Goal: Check status: Check status

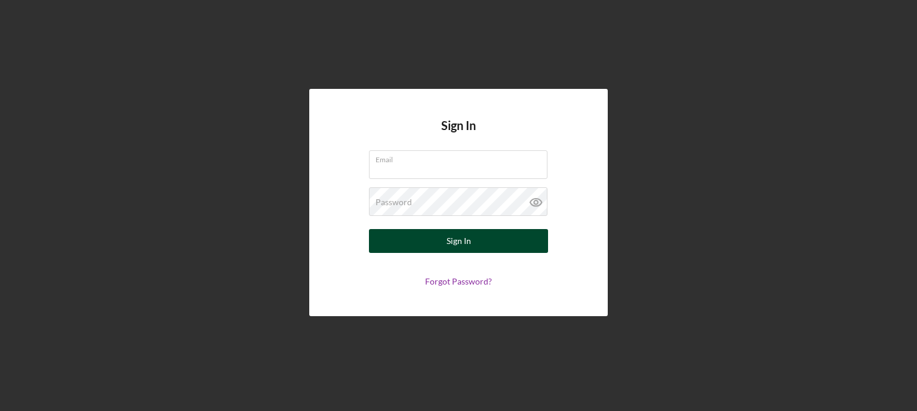
type input "[EMAIL_ADDRESS][DOMAIN_NAME]"
click at [385, 239] on button "Sign In" at bounding box center [458, 241] width 179 height 24
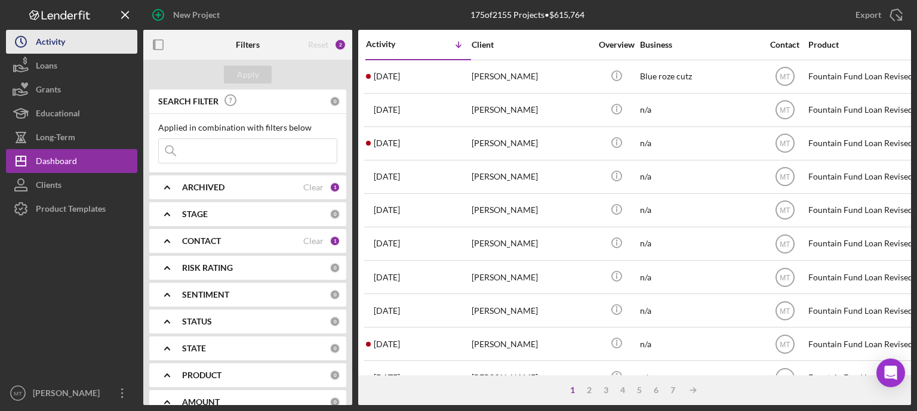
click at [86, 44] on button "Icon/History Activity" at bounding box center [71, 42] width 131 height 24
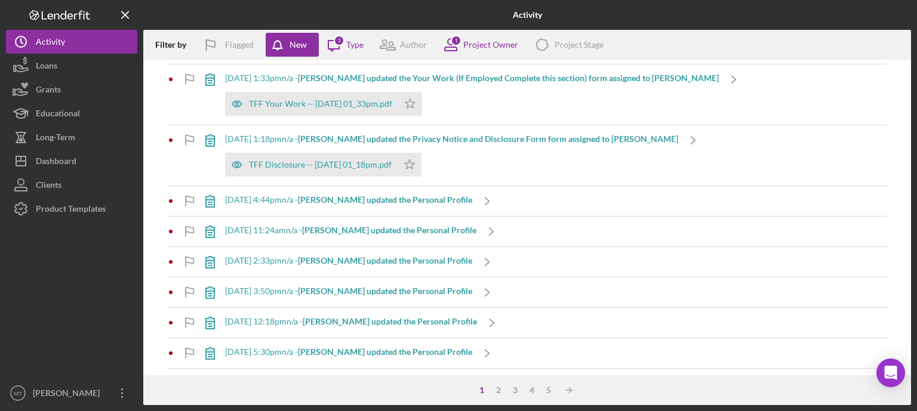
scroll to position [780, 0]
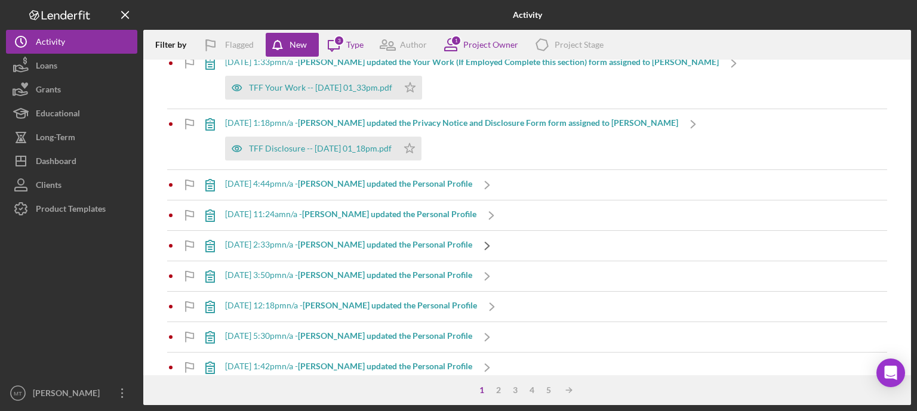
click at [480, 247] on icon "Icon/Navigate" at bounding box center [487, 246] width 30 height 30
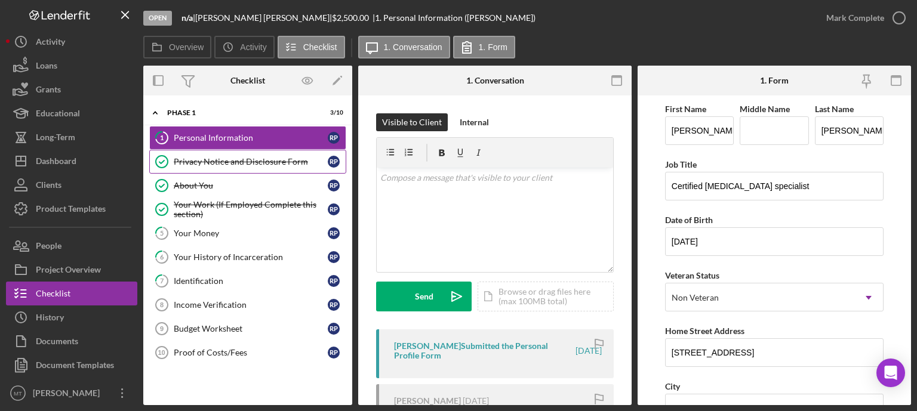
click at [235, 163] on div "Privacy Notice and Disclosure Form" at bounding box center [251, 162] width 154 height 10
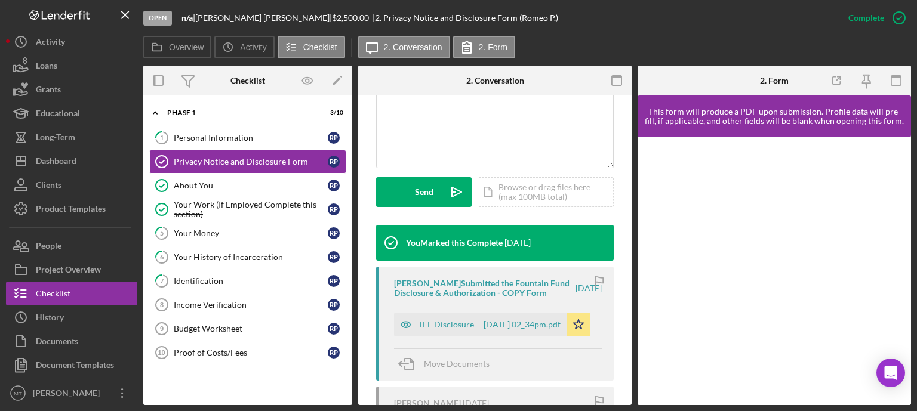
scroll to position [283, 0]
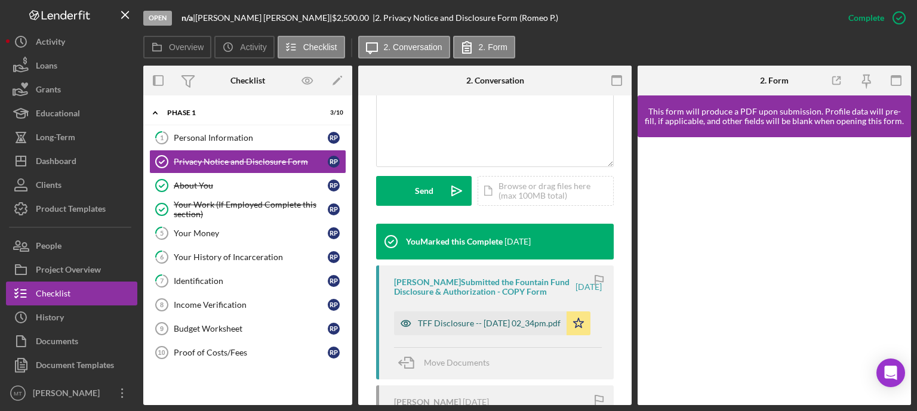
click at [466, 328] on div "TFF Disclosure -- [DATE] 02_34pm.pdf" at bounding box center [489, 324] width 143 height 10
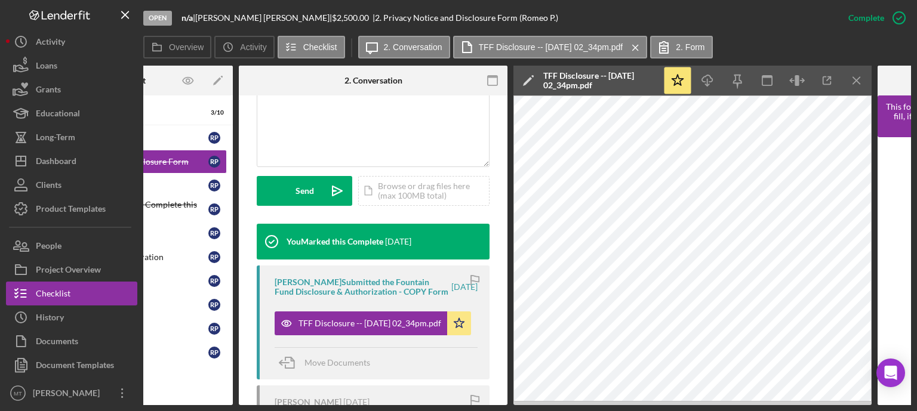
scroll to position [0, 0]
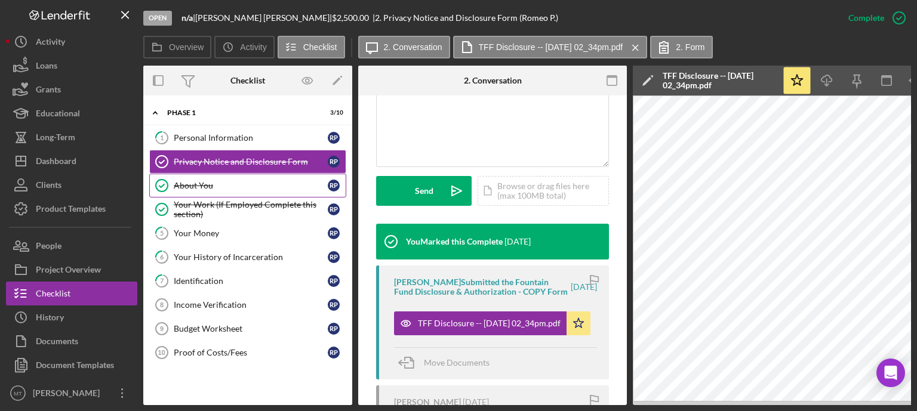
click at [199, 178] on link "About You About You R P" at bounding box center [247, 186] width 197 height 24
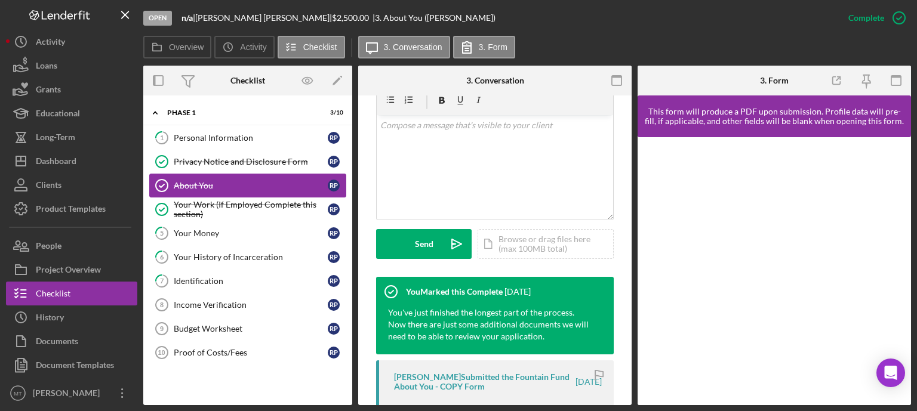
scroll to position [230, 0]
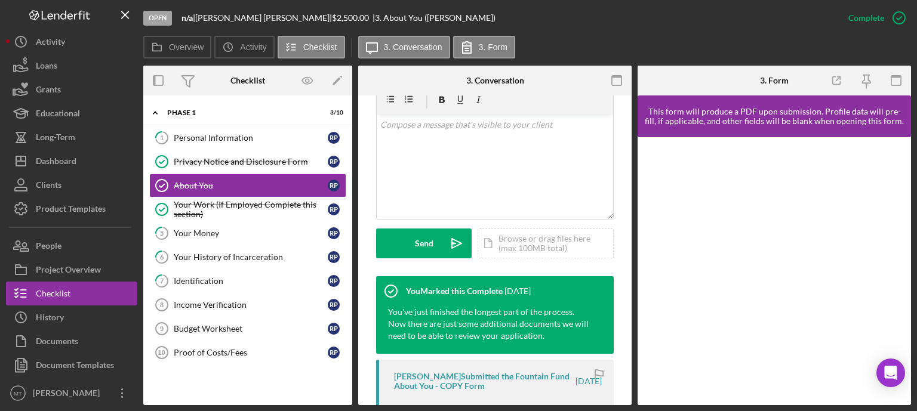
click at [449, 376] on div "[PERSON_NAME] Submitted the Fountain Fund About You - COPY Form" at bounding box center [484, 381] width 180 height 19
click at [460, 380] on div "[PERSON_NAME] Submitted the Fountain Fund About You - COPY Form" at bounding box center [484, 381] width 180 height 19
click at [447, 376] on div "[PERSON_NAME] Submitted the Fountain Fund About You - COPY Form" at bounding box center [484, 381] width 180 height 19
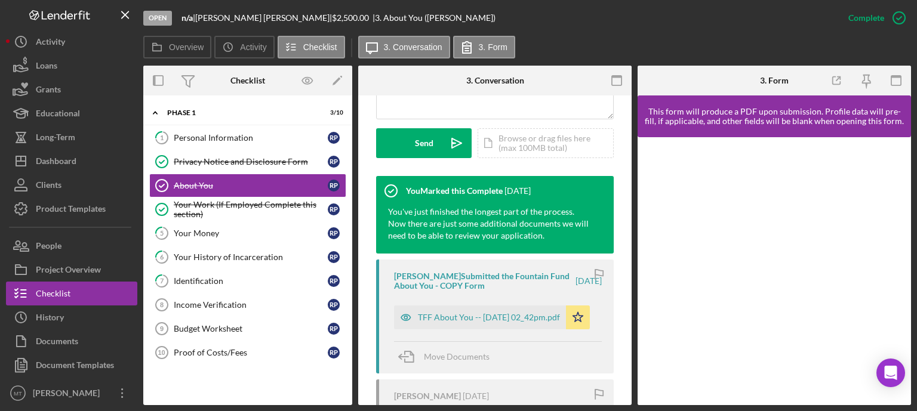
scroll to position [331, 0]
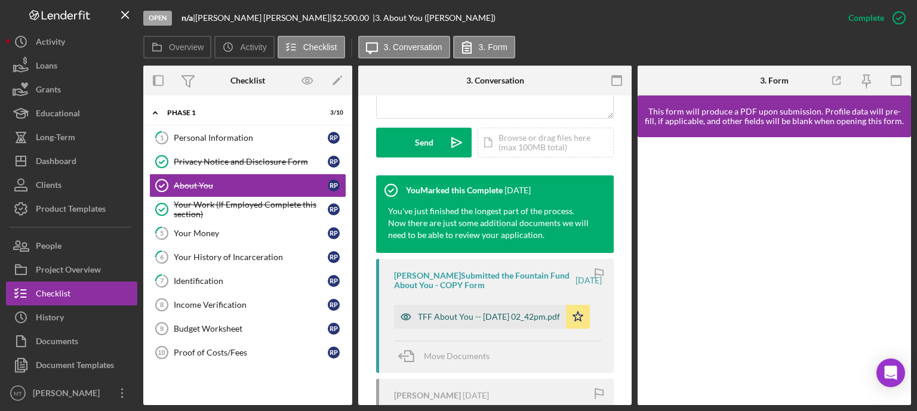
click at [442, 322] on div "TFF About You -- [DATE] 02_42pm.pdf" at bounding box center [489, 317] width 142 height 10
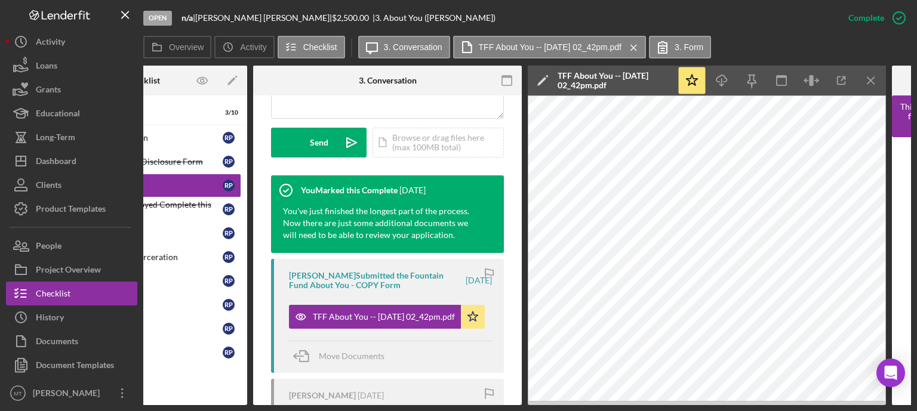
scroll to position [0, 0]
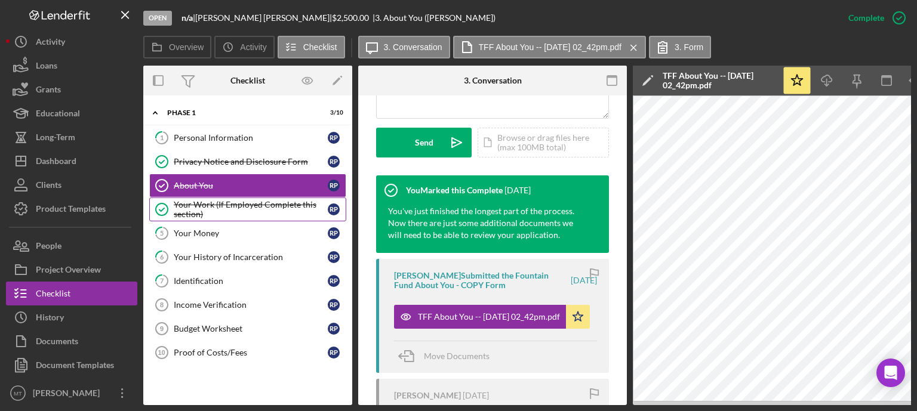
click at [229, 209] on div "Your Work (If Employed Complete this section)" at bounding box center [251, 209] width 154 height 19
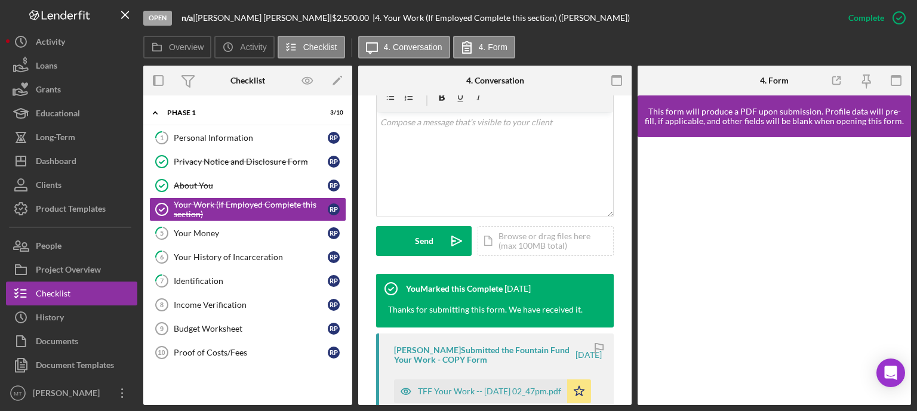
scroll to position [260, 0]
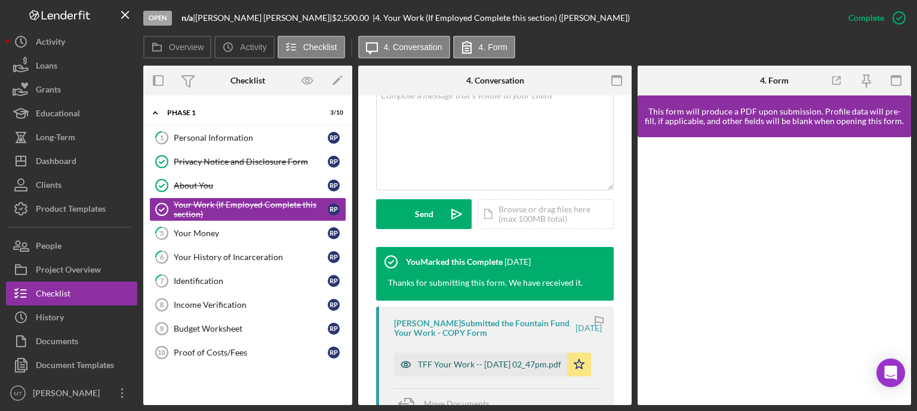
click at [441, 365] on div "TFF Your Work -- [DATE] 02_47pm.pdf" at bounding box center [489, 365] width 143 height 10
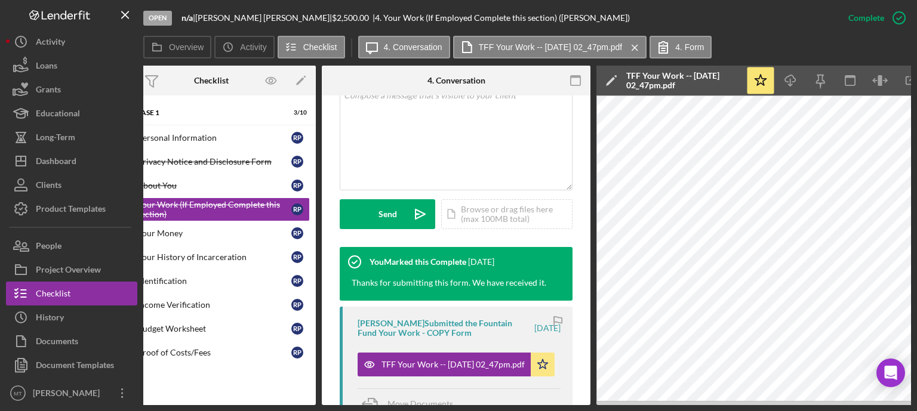
scroll to position [0, 0]
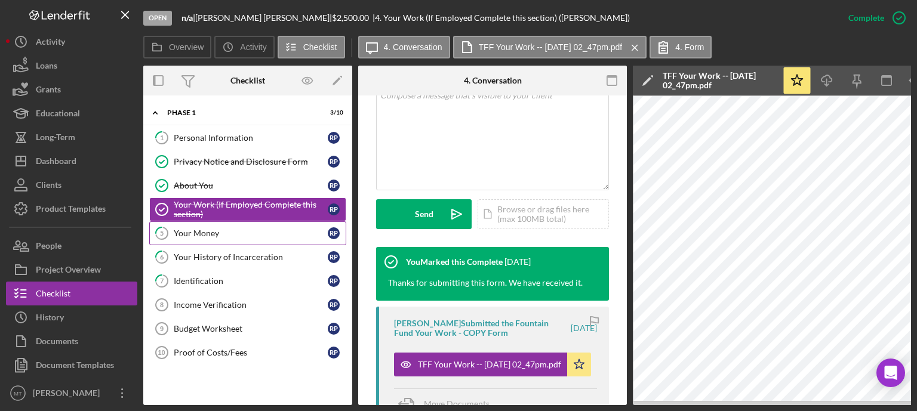
click at [254, 230] on div "Your Money" at bounding box center [251, 234] width 154 height 10
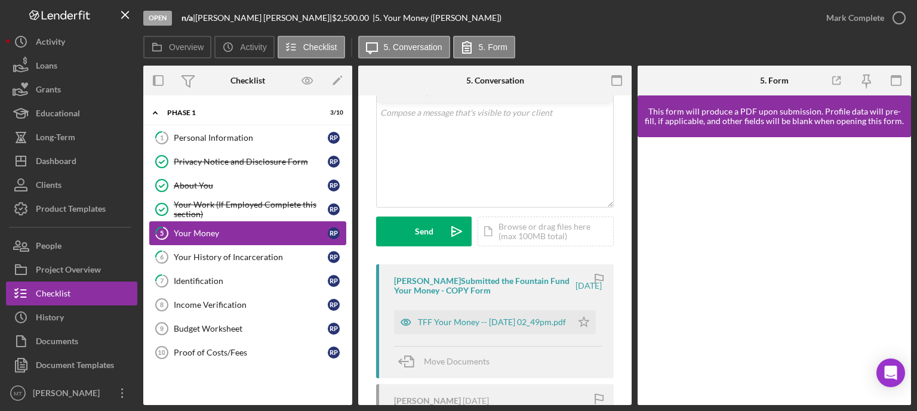
scroll to position [86, 0]
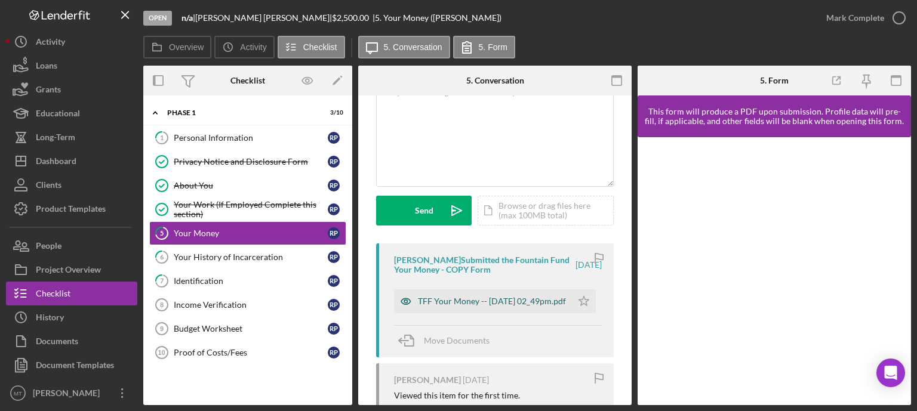
click at [465, 305] on div "TFF Your Money -- [DATE] 02_49pm.pdf" at bounding box center [492, 302] width 148 height 10
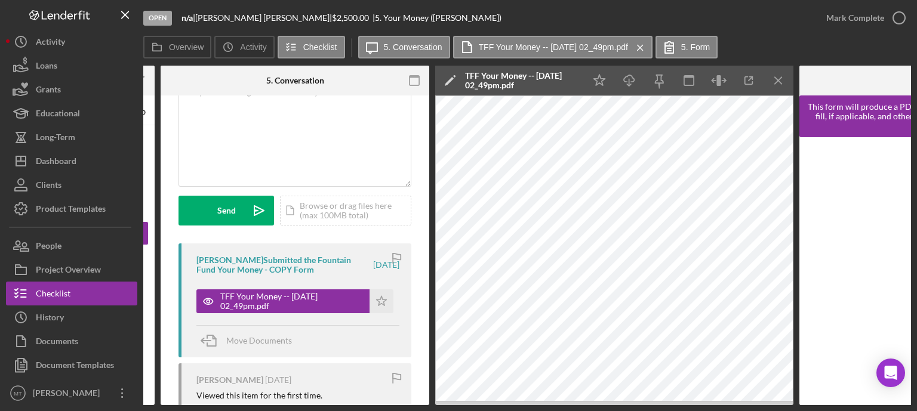
scroll to position [0, 198]
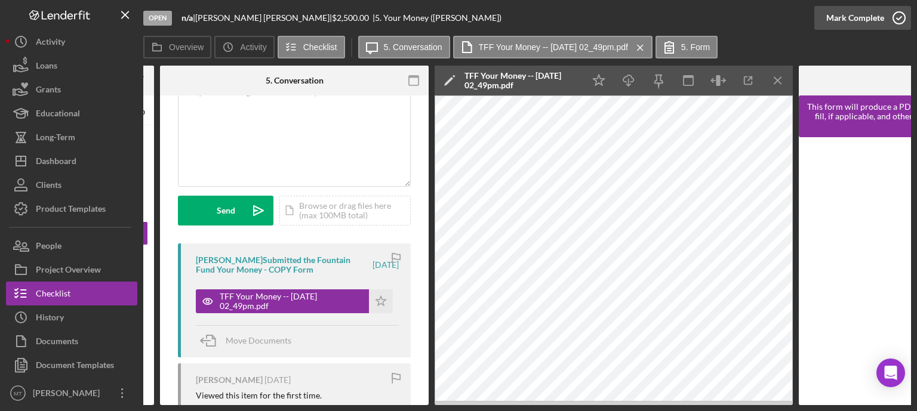
click at [896, 19] on icon "button" at bounding box center [899, 18] width 30 height 30
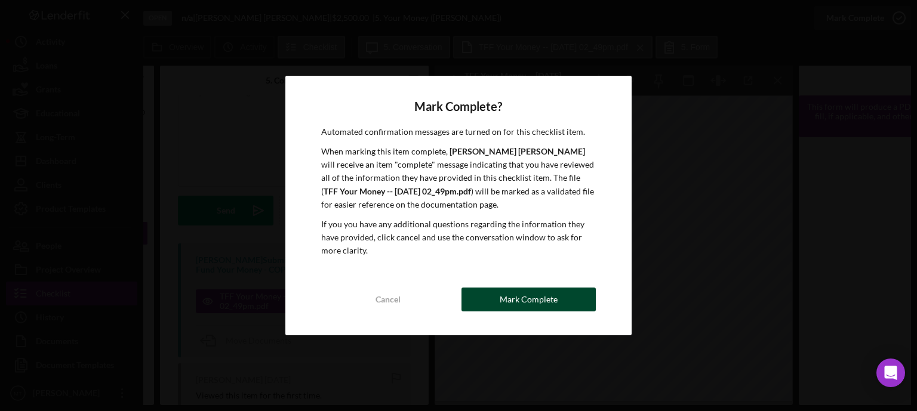
click at [550, 296] on div "Mark Complete" at bounding box center [529, 300] width 58 height 24
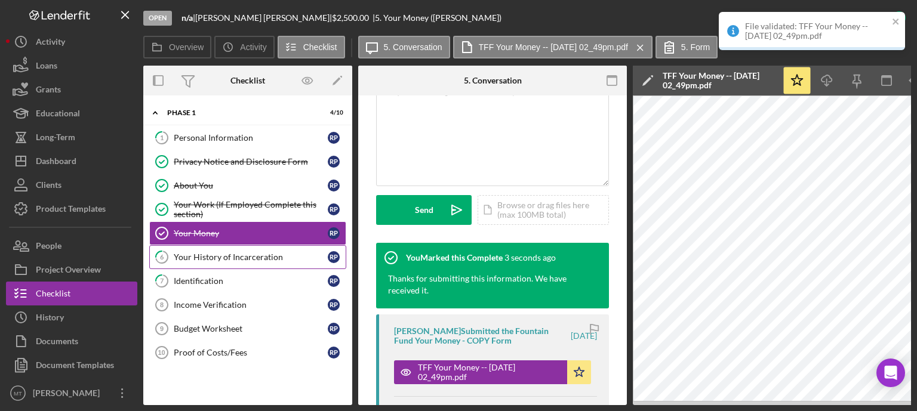
click at [291, 255] on div "Your History of Incarceration" at bounding box center [251, 258] width 154 height 10
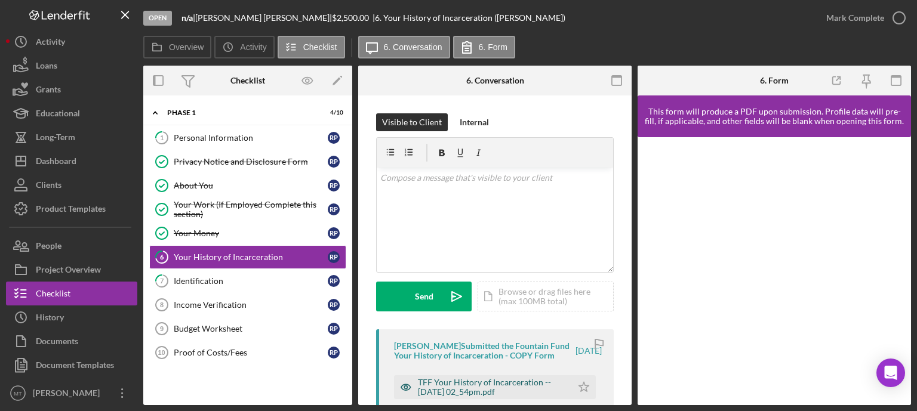
click at [450, 397] on div "TFF Your History of Incarceration -- [DATE] 02_54pm.pdf" at bounding box center [492, 387] width 148 height 19
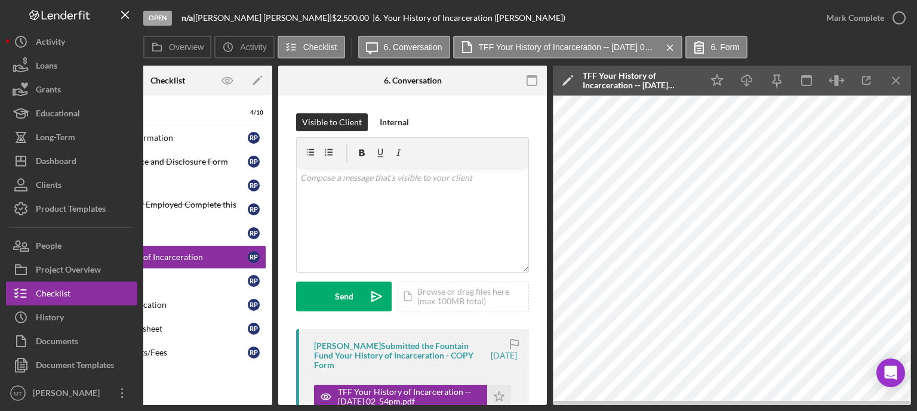
scroll to position [0, 112]
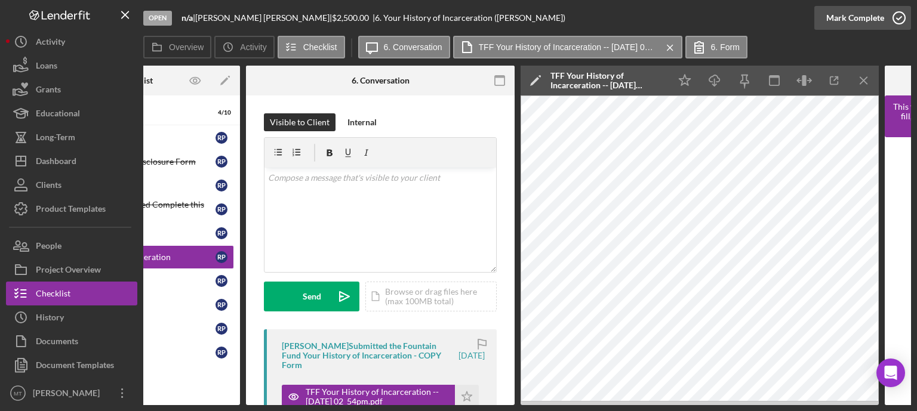
click at [893, 21] on icon "button" at bounding box center [899, 18] width 30 height 30
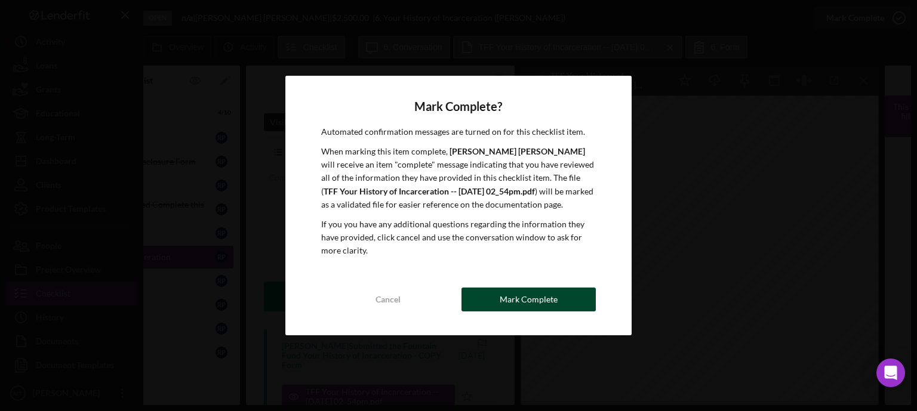
click at [573, 300] on button "Mark Complete" at bounding box center [529, 300] width 134 height 24
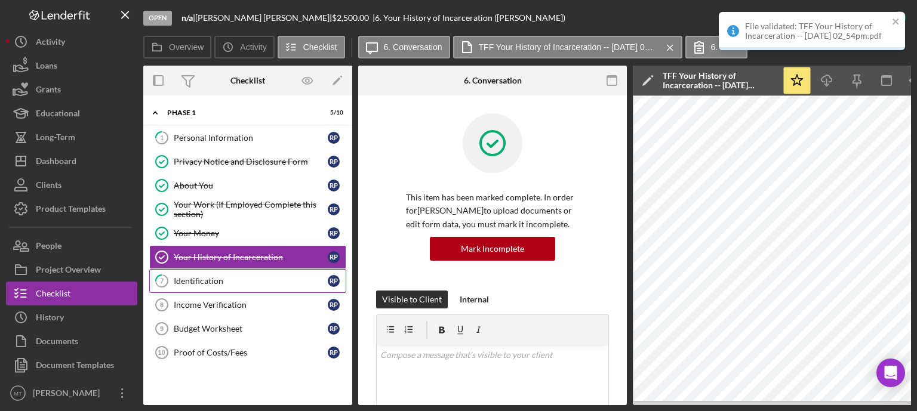
click at [258, 287] on link "7 Identification R P" at bounding box center [247, 281] width 197 height 24
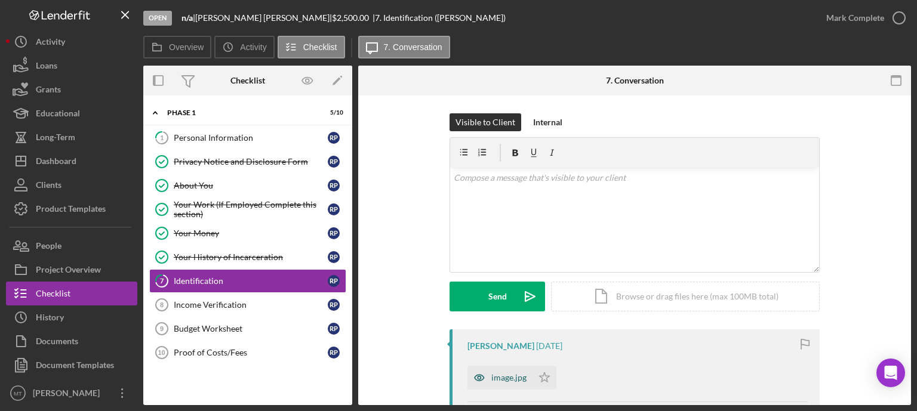
click at [507, 372] on div "image.jpg" at bounding box center [500, 378] width 65 height 24
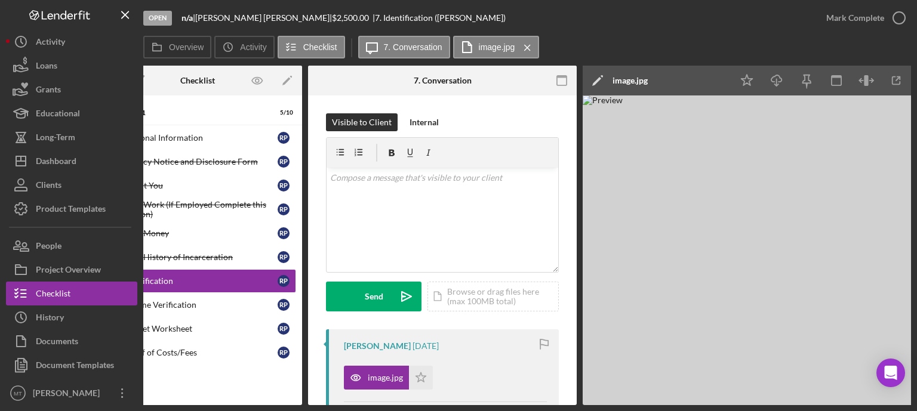
scroll to position [0, 80]
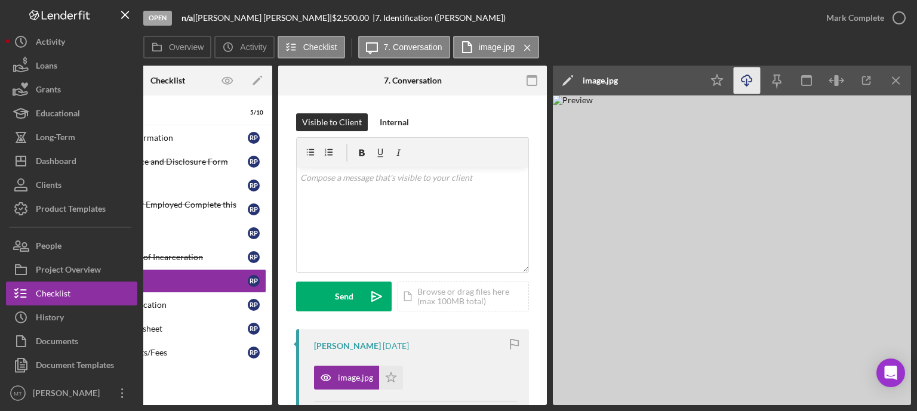
click at [749, 86] on icon "Icon/Download" at bounding box center [747, 80] width 27 height 27
click at [900, 22] on icon "button" at bounding box center [899, 18] width 30 height 30
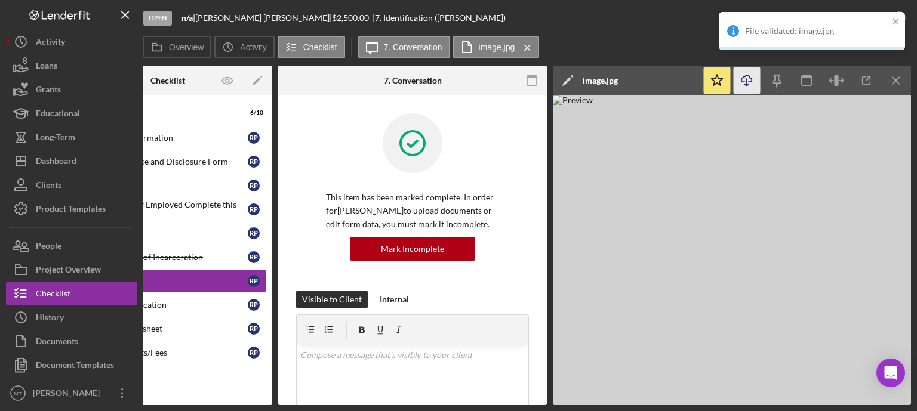
scroll to position [0, 0]
